Goal: Book appointment/travel/reservation

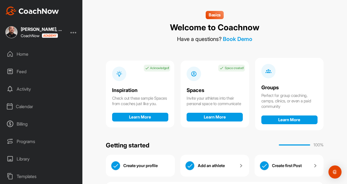
click at [35, 69] on div "Feed" at bounding box center [41, 72] width 77 height 14
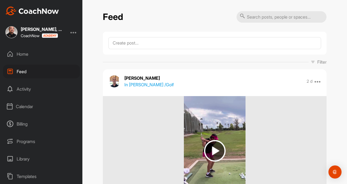
click at [32, 89] on div "Activity" at bounding box center [41, 89] width 77 height 14
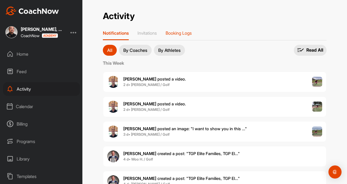
click at [187, 35] on p "Booking Logs" at bounding box center [178, 32] width 26 height 5
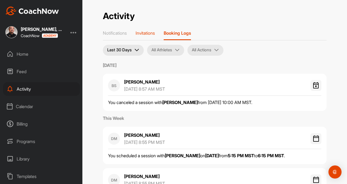
click at [145, 32] on p "Invitations" at bounding box center [144, 32] width 19 height 5
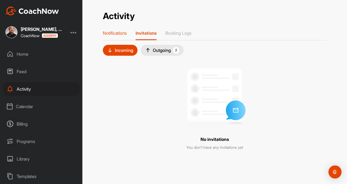
click at [114, 31] on p "Notifications" at bounding box center [115, 32] width 24 height 5
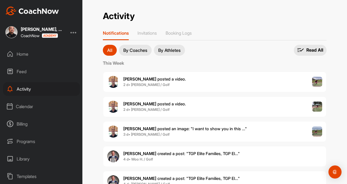
click at [41, 52] on div "Home" at bounding box center [41, 54] width 77 height 14
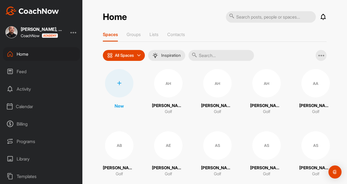
click at [28, 72] on div "Feed" at bounding box center [41, 72] width 77 height 14
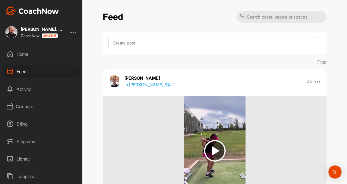
click at [28, 56] on div "Home" at bounding box center [41, 54] width 77 height 14
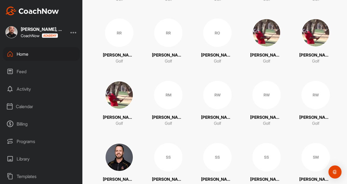
scroll to position [879, 0]
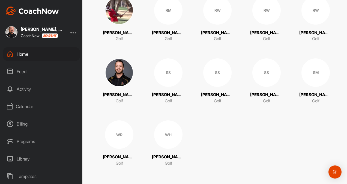
click at [122, 136] on div "WR" at bounding box center [119, 134] width 28 height 28
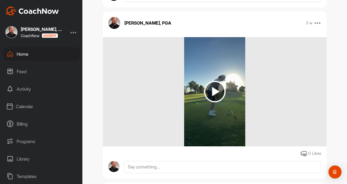
scroll to position [258, 0]
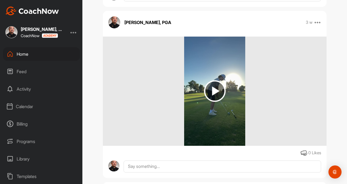
click at [28, 52] on div "Home" at bounding box center [41, 54] width 77 height 14
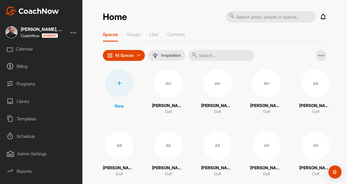
scroll to position [58, 0]
click at [25, 102] on div "Library" at bounding box center [41, 101] width 77 height 14
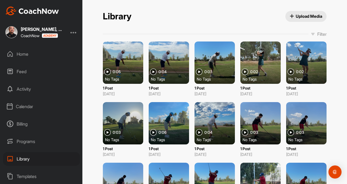
scroll to position [69, 0]
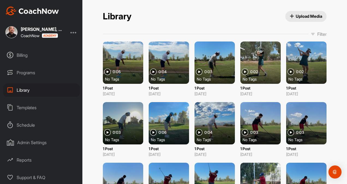
click at [23, 158] on div "Reports" at bounding box center [41, 160] width 77 height 14
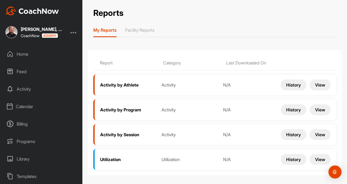
click at [321, 157] on button "View" at bounding box center [319, 159] width 21 height 11
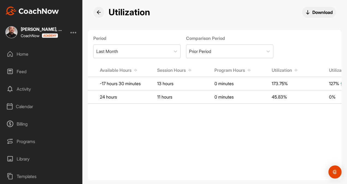
scroll to position [0, 219]
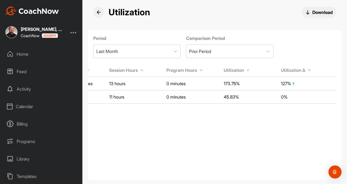
click at [100, 14] on button at bounding box center [98, 12] width 11 height 11
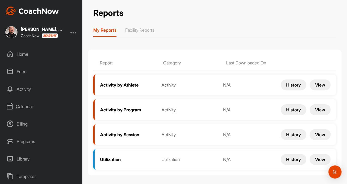
scroll to position [69, 0]
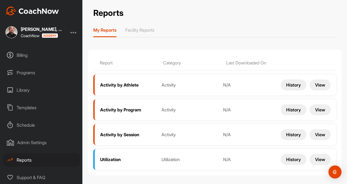
click at [27, 109] on div "Templates" at bounding box center [41, 108] width 77 height 14
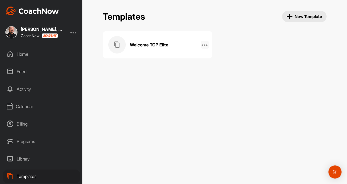
click at [204, 44] on icon at bounding box center [204, 44] width 7 height 7
click at [285, 58] on div "Welcome TGP Elite Edit Name Manage Posts Manage Members Delete" at bounding box center [214, 44] width 223 height 27
click at [295, 16] on span "New Template" at bounding box center [304, 16] width 36 height 6
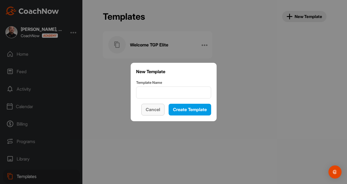
click at [151, 109] on span "Cancel" at bounding box center [152, 109] width 14 height 5
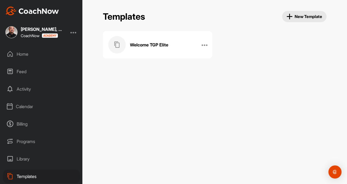
click at [26, 158] on div "Library" at bounding box center [41, 159] width 77 height 14
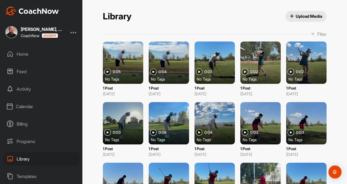
click at [130, 60] on div at bounding box center [123, 62] width 40 height 42
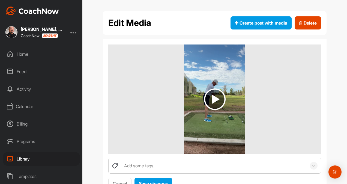
click at [213, 99] on img at bounding box center [215, 99] width 22 height 22
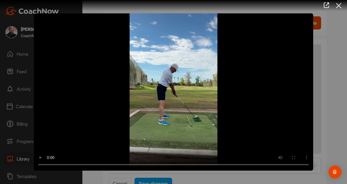
click at [337, 6] on icon at bounding box center [338, 6] width 13 height 10
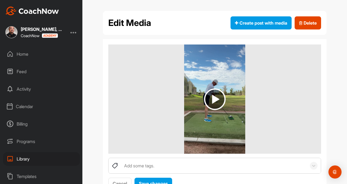
click at [39, 56] on div "Home" at bounding box center [41, 54] width 77 height 14
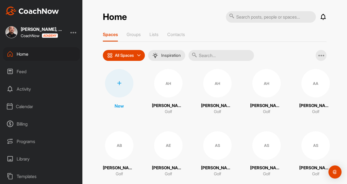
click at [30, 105] on div "Calendar" at bounding box center [41, 106] width 77 height 14
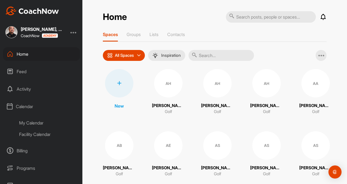
click at [31, 133] on div "Facility Calendar" at bounding box center [47, 133] width 65 height 11
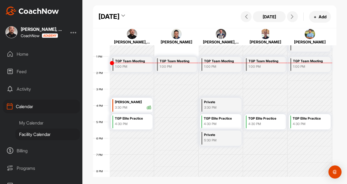
scroll to position [235, 0]
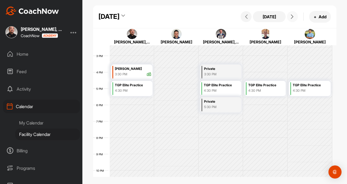
click at [294, 15] on span at bounding box center [292, 16] width 7 height 4
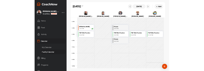
scroll to position [95, 0]
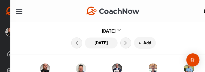
drag, startPoint x: 150, startPoint y: 26, endPoint x: 157, endPoint y: 1, distance: 26.6
click at [149, 23] on div "[DATE] [DATE] + Add" at bounding box center [112, 38] width 205 height 32
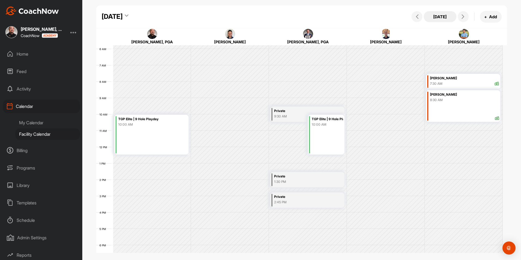
click at [346, 16] on button "[DATE]" at bounding box center [440, 16] width 33 height 11
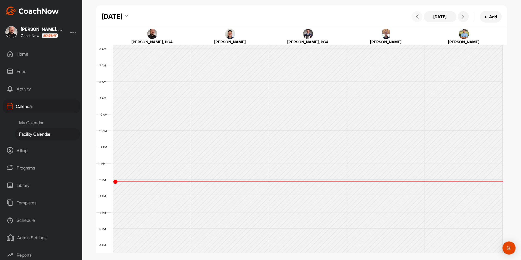
scroll to position [94, 0]
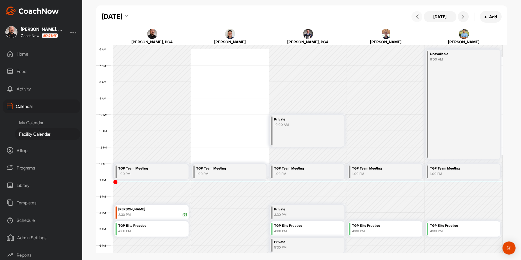
click at [346, 17] on icon at bounding box center [417, 16] width 4 height 4
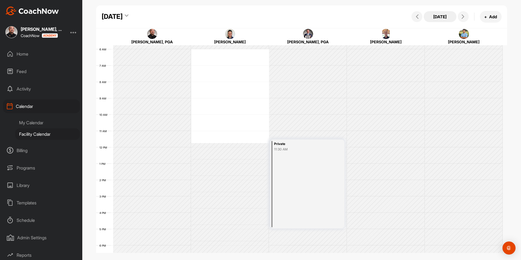
click at [346, 19] on button "[DATE]" at bounding box center [440, 16] width 33 height 11
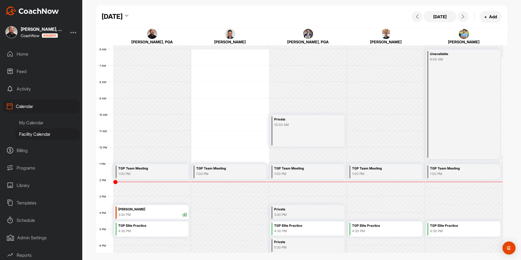
click at [147, 183] on div "4:30 PM" at bounding box center [152, 231] width 69 height 5
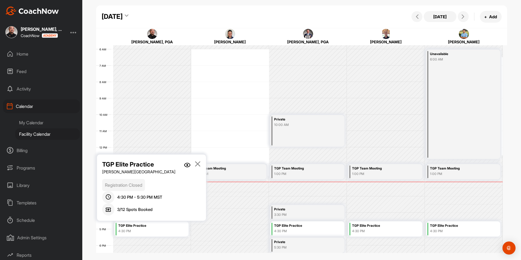
click at [188, 165] on img at bounding box center [187, 165] width 7 height 5
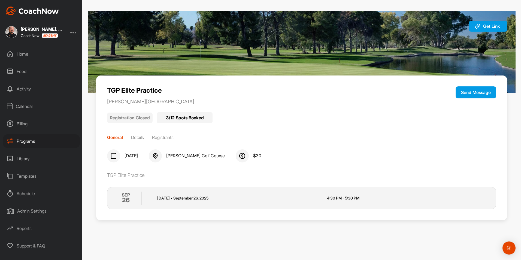
click at [170, 139] on li "Registrants" at bounding box center [163, 138] width 22 height 9
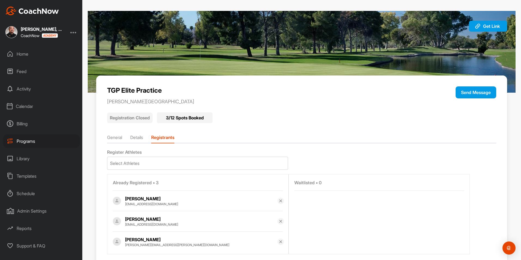
scroll to position [18, 0]
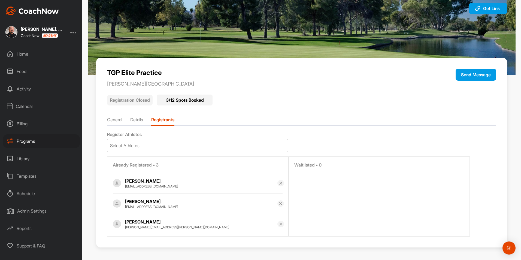
click at [47, 55] on div "Home" at bounding box center [41, 54] width 77 height 14
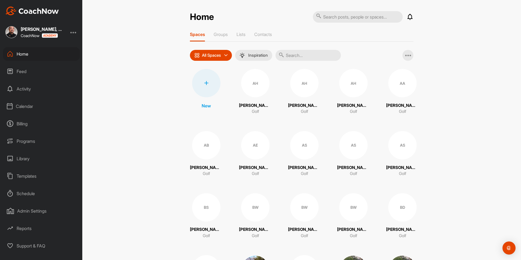
click at [32, 106] on div "Calendar" at bounding box center [41, 106] width 77 height 14
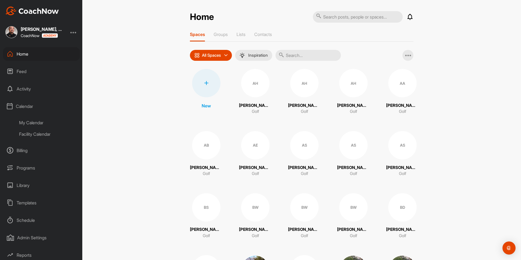
click at [47, 135] on div "Facility Calendar" at bounding box center [47, 133] width 65 height 11
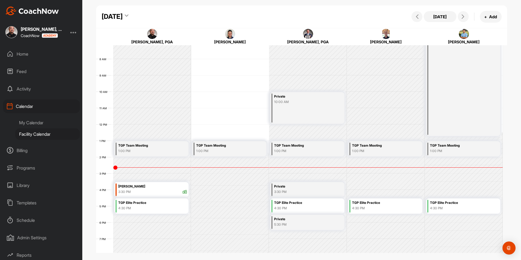
scroll to position [149, 0]
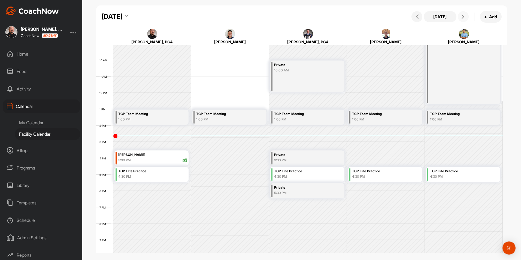
click at [346, 16] on icon at bounding box center [463, 16] width 4 height 4
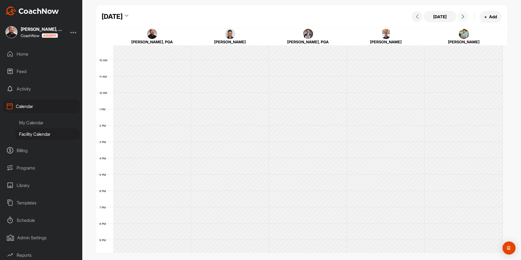
scroll to position [94, 0]
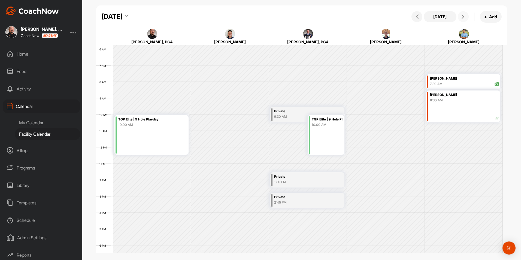
click at [346, 16] on icon at bounding box center [463, 16] width 4 height 4
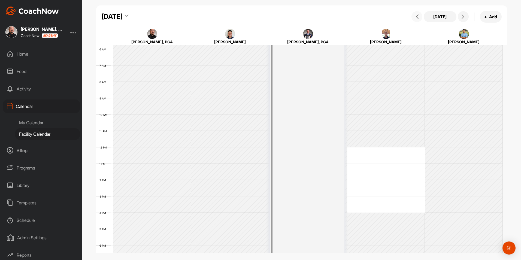
click at [346, 17] on icon at bounding box center [417, 16] width 4 height 4
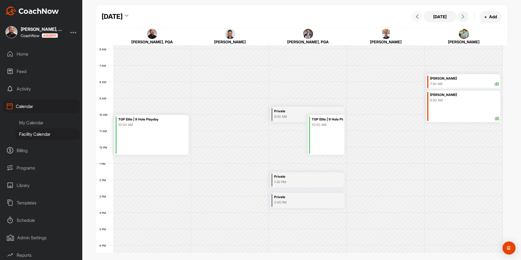
click at [346, 17] on icon at bounding box center [417, 16] width 4 height 4
